Goal: Check status: Check status

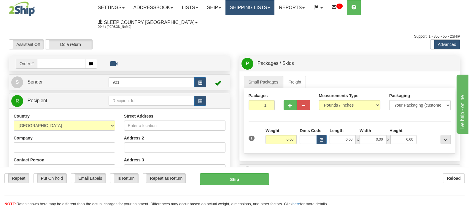
click at [273, 7] on link "Shipping lists" at bounding box center [249, 7] width 49 height 15
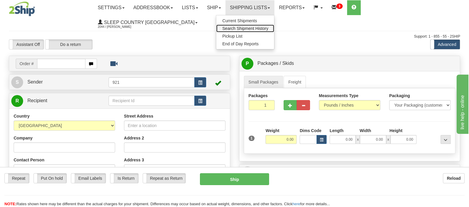
click at [268, 27] on span "Search Shipment History" at bounding box center [245, 28] width 46 height 5
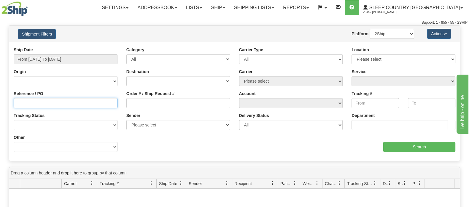
click at [31, 102] on input "Reference / PO" at bounding box center [66, 103] width 104 height 10
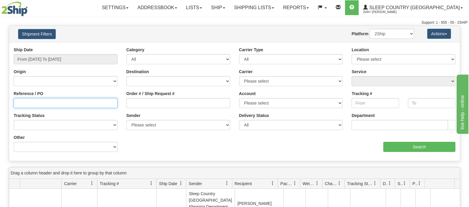
paste input "1055773"
type input "1055773"
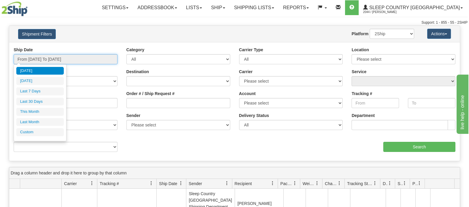
click at [49, 57] on input "From 09/03/2025 To 09/04/2025" at bounding box center [66, 59] width 104 height 10
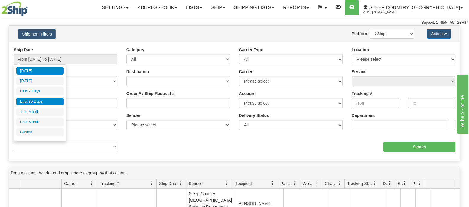
click at [44, 101] on li "Last 30 Days" at bounding box center [39, 102] width 47 height 8
type input "From 08/06/2025 To 09/04/2025"
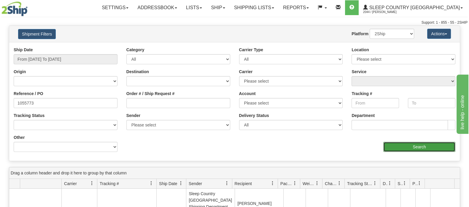
click at [416, 147] on input "Search" at bounding box center [419, 147] width 72 height 10
